Goal: Connect with others: Connect with others

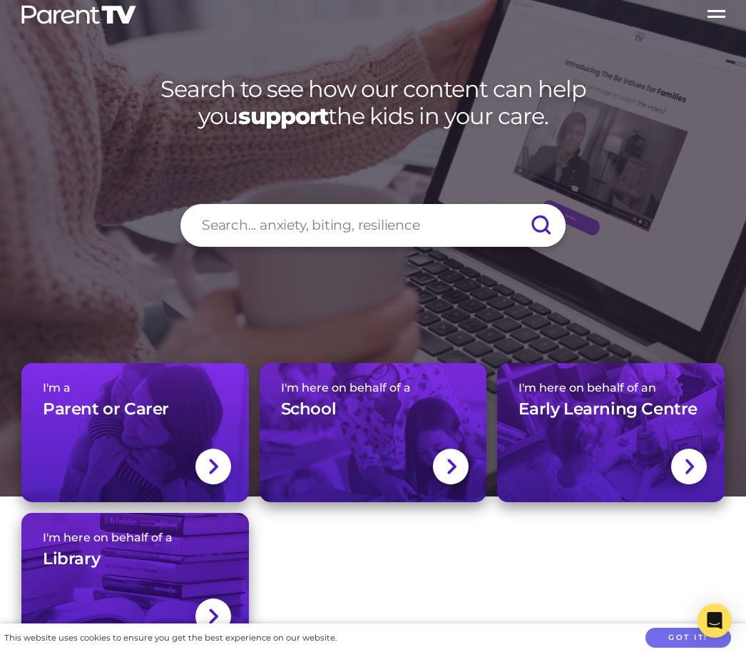
scroll to position [14, 0]
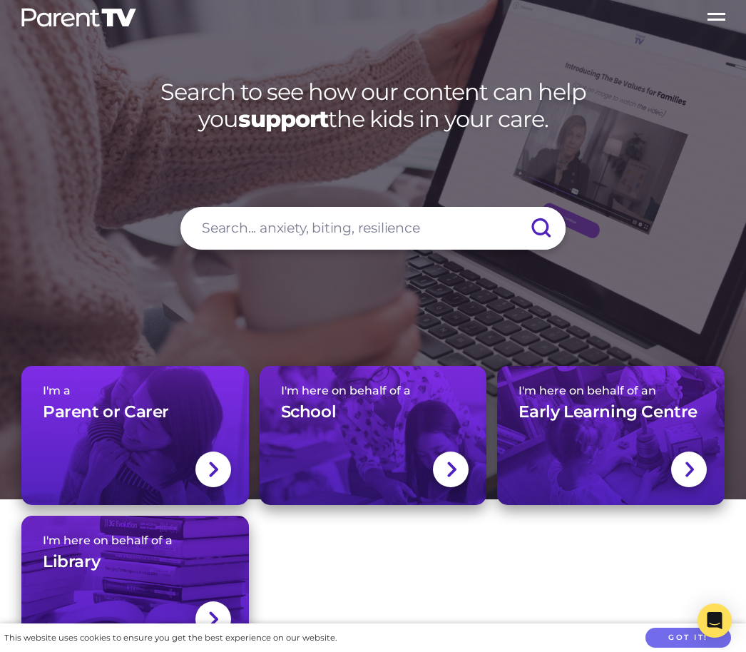
click at [218, 478] on img at bounding box center [212, 469] width 11 height 19
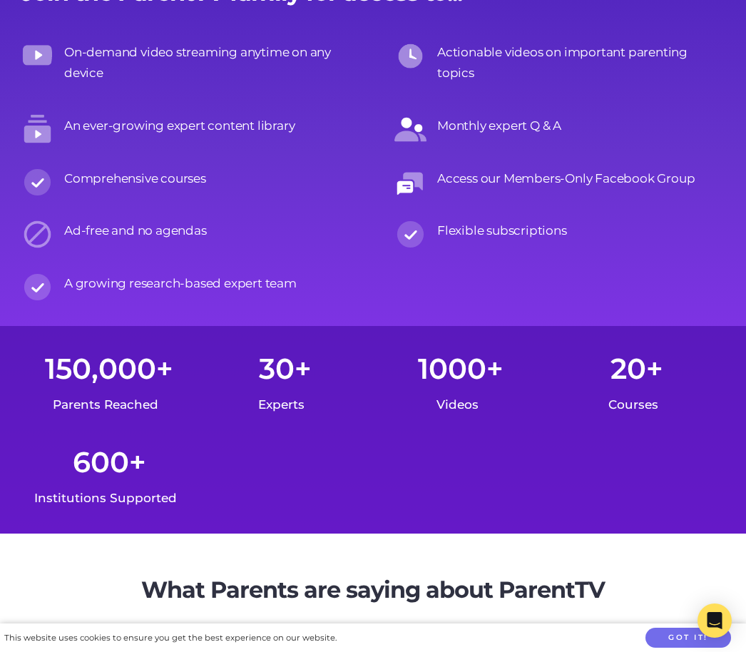
scroll to position [3246, 0]
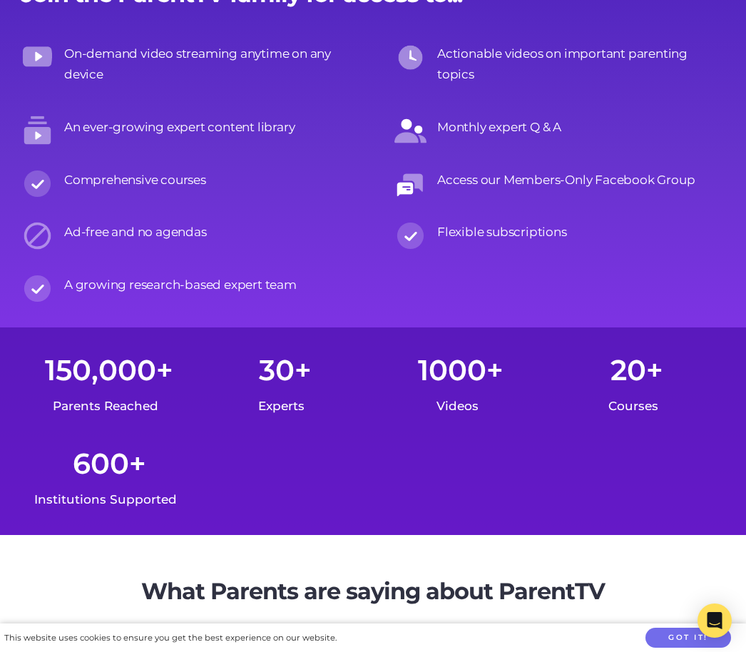
click at [711, 201] on div "Access our Members-Only Facebook Group" at bounding box center [559, 185] width 330 height 31
